Goal: Use online tool/utility: Use online tool/utility

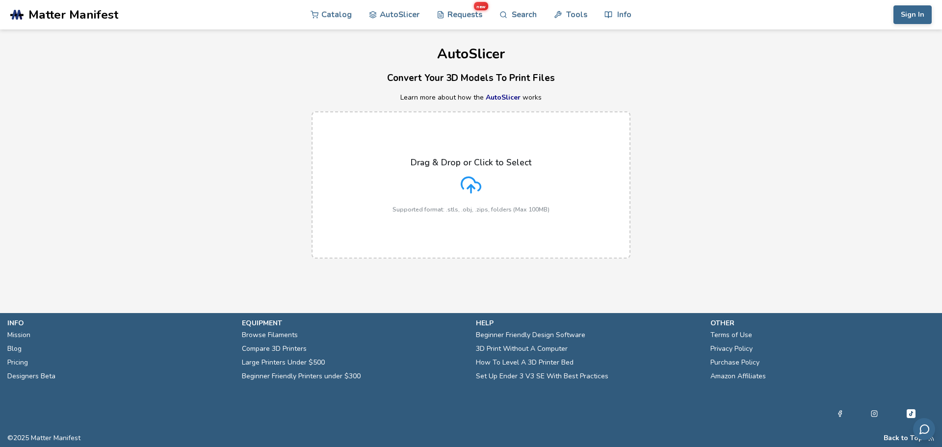
click at [483, 208] on p "Supported format: .stls, .obj, .zips, folders (Max 100MB)" at bounding box center [471, 209] width 157 height 7
click at [0, 0] on input "Drag & Drop or Click to Select Supported format: .stls, .obj, .zips, folders (M…" at bounding box center [0, 0] width 0 height 0
click at [492, 181] on div "Drag & Drop or Click to Select Supported format: .stls, .obj, .zips, folders (M…" at bounding box center [471, 185] width 157 height 55
click at [0, 0] on input "Drag & Drop or Click to Select Supported format: .stls, .obj, .zips, folders (M…" at bounding box center [0, 0] width 0 height 0
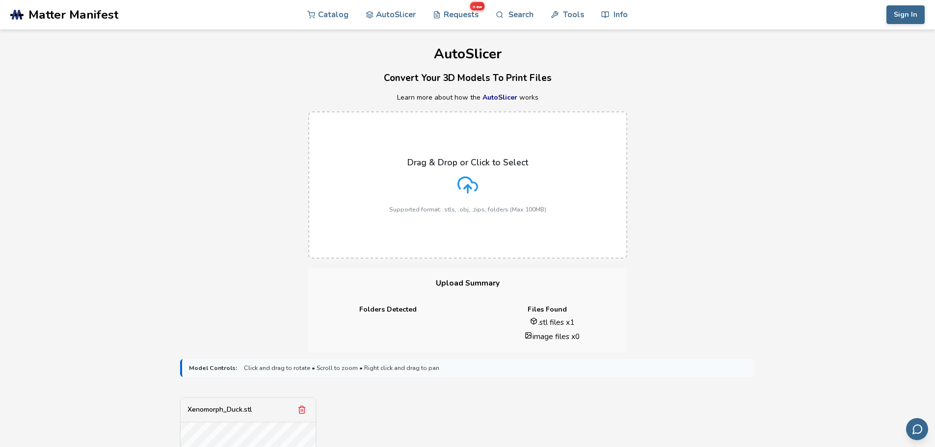
scroll to position [294, 0]
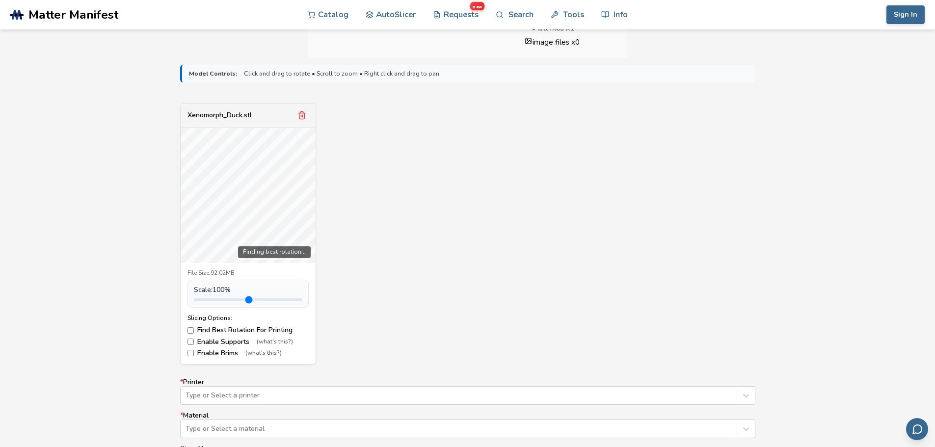
click at [231, 290] on span "Scale: 100 %" at bounding box center [212, 290] width 37 height 8
type input "***"
click at [251, 298] on input "range" at bounding box center [248, 299] width 108 height 3
click at [470, 364] on form "**********" at bounding box center [467, 333] width 589 height 550
click at [631, 281] on div "Xenomorph_Duck.stl Finding best rotation... File Size: 92.02MB Scale: 100 % Sli…" at bounding box center [467, 234] width 575 height 262
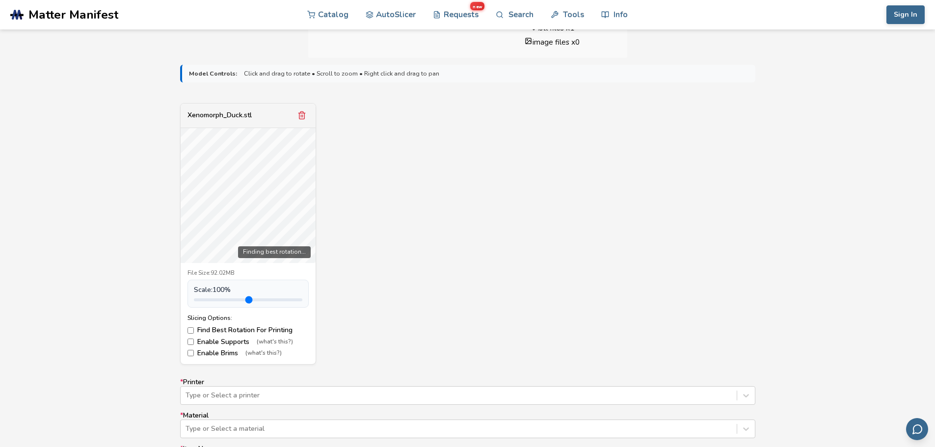
click at [406, 113] on div "Xenomorph_Duck.stl Finding best rotation... File Size: 92.02MB Scale: 100 % Sli…" at bounding box center [467, 234] width 575 height 262
click at [479, 216] on div "Xenomorph_Duck.stl Finding best rotation... File Size: 92.02MB Scale: 100 % Sli…" at bounding box center [467, 234] width 575 height 262
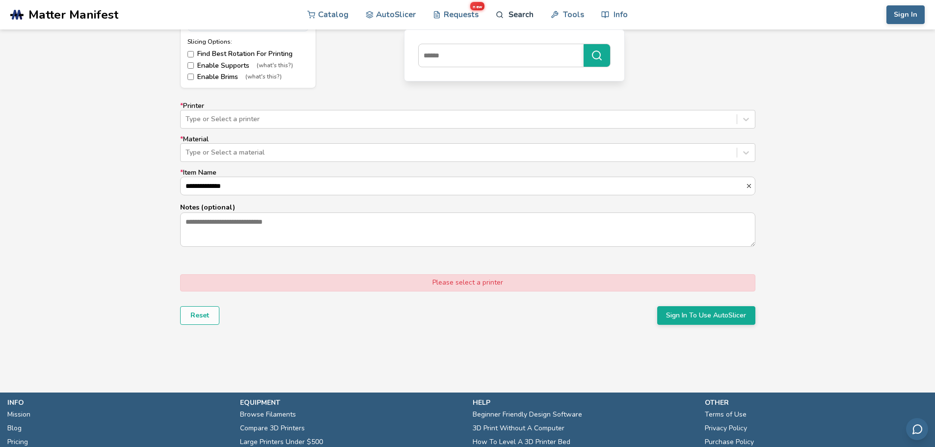
scroll to position [503, 0]
